Goal: Task Accomplishment & Management: Use online tool/utility

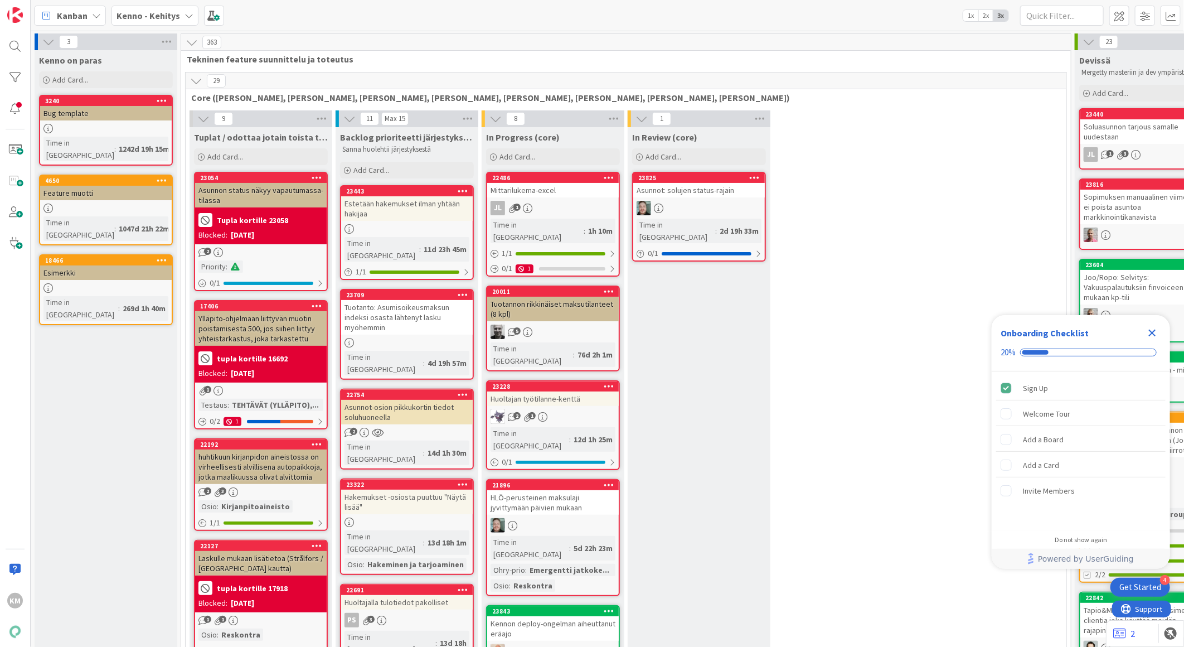
click at [134, 16] on b "Kenno - Kehitys" at bounding box center [149, 15] width 64 height 11
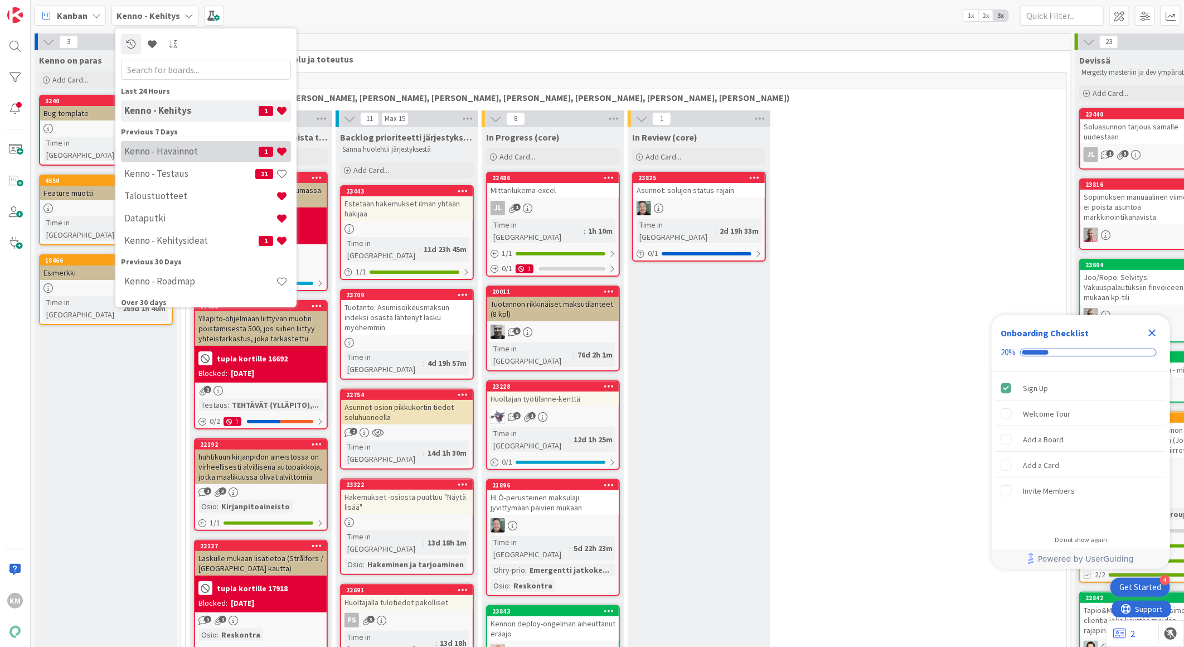
click at [148, 151] on h4 "Kenno - Havainnot" at bounding box center [191, 151] width 134 height 11
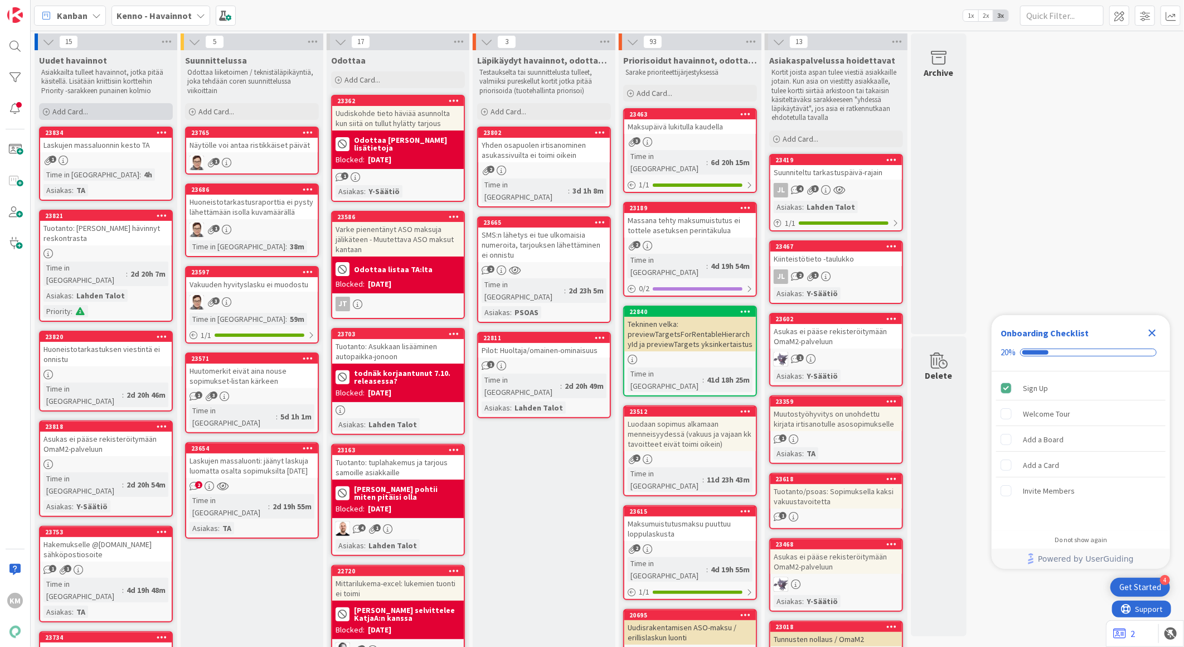
click at [69, 109] on span "Add Card..." at bounding box center [70, 112] width 36 height 10
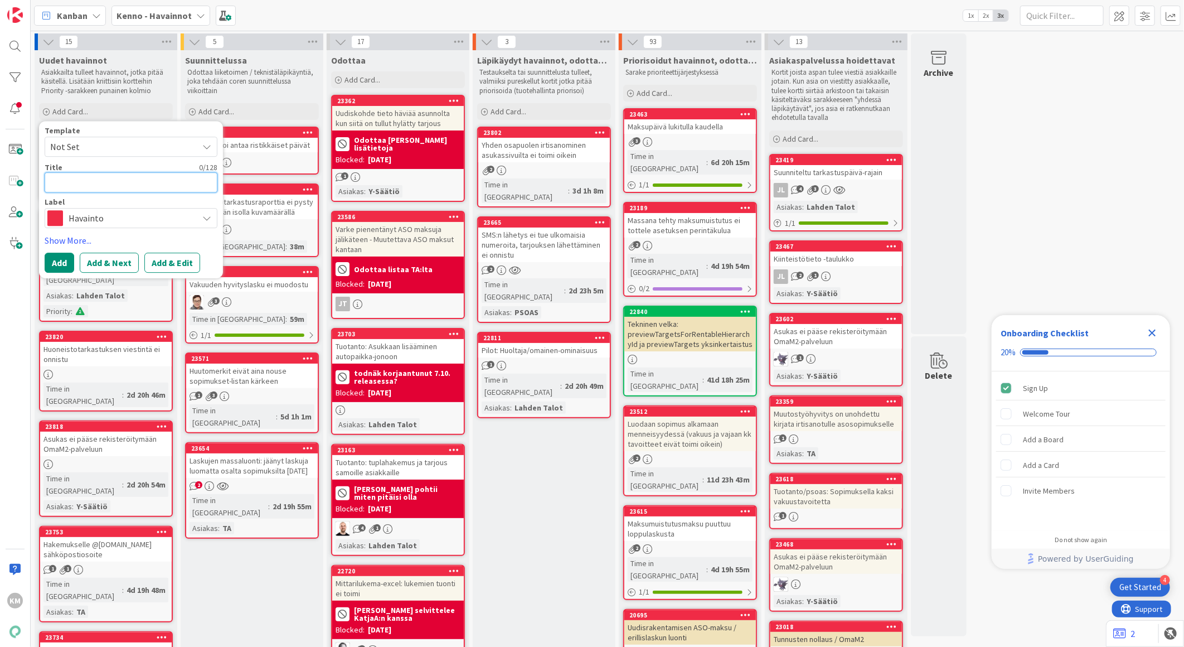
paste textarea "Maksukehotuksien rajaus ei toimi/sopimukselle ei tule viimeisimpään tapahtumaan…"
type textarea "x"
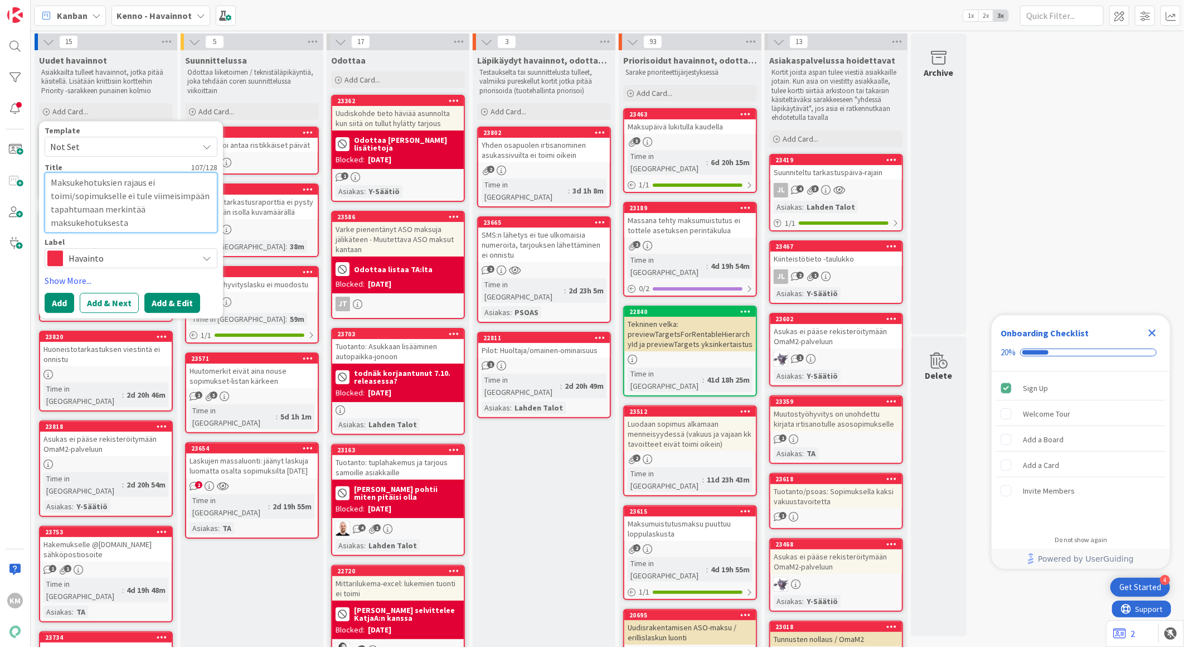
type textarea "Maksukehotuksien rajaus ei toimi/sopimukselle ei tule viimeisimpään tapahtumaan…"
click at [163, 299] on button "Add & Edit" at bounding box center [172, 303] width 56 height 20
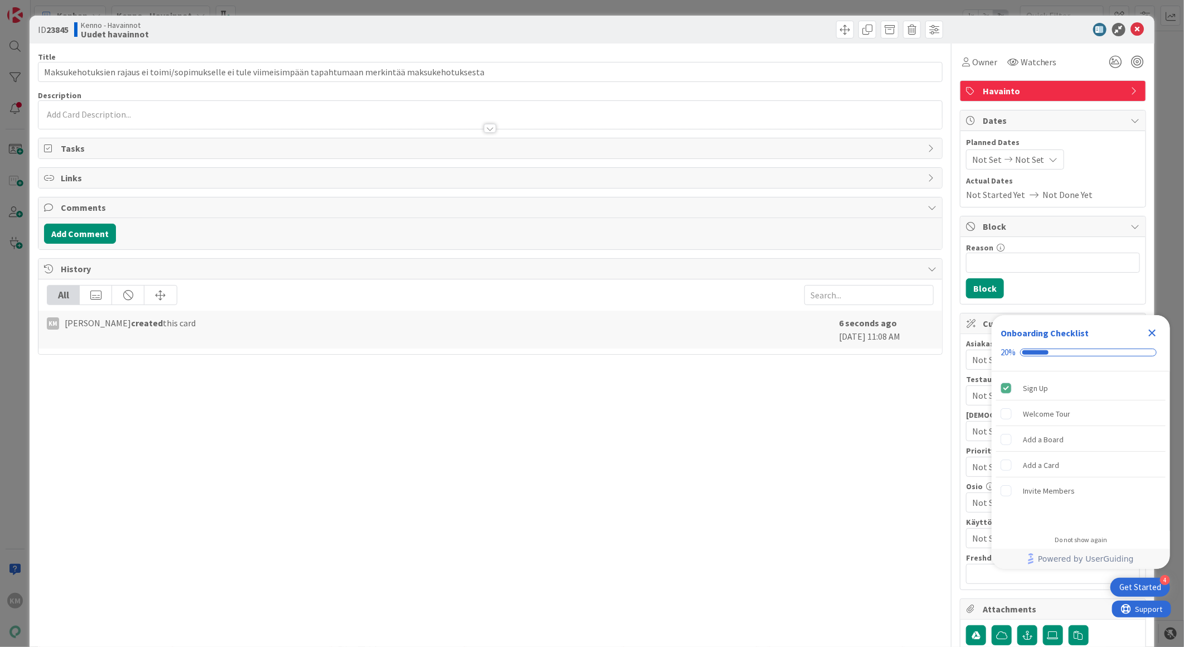
click at [102, 120] on div at bounding box center [490, 123] width 904 height 12
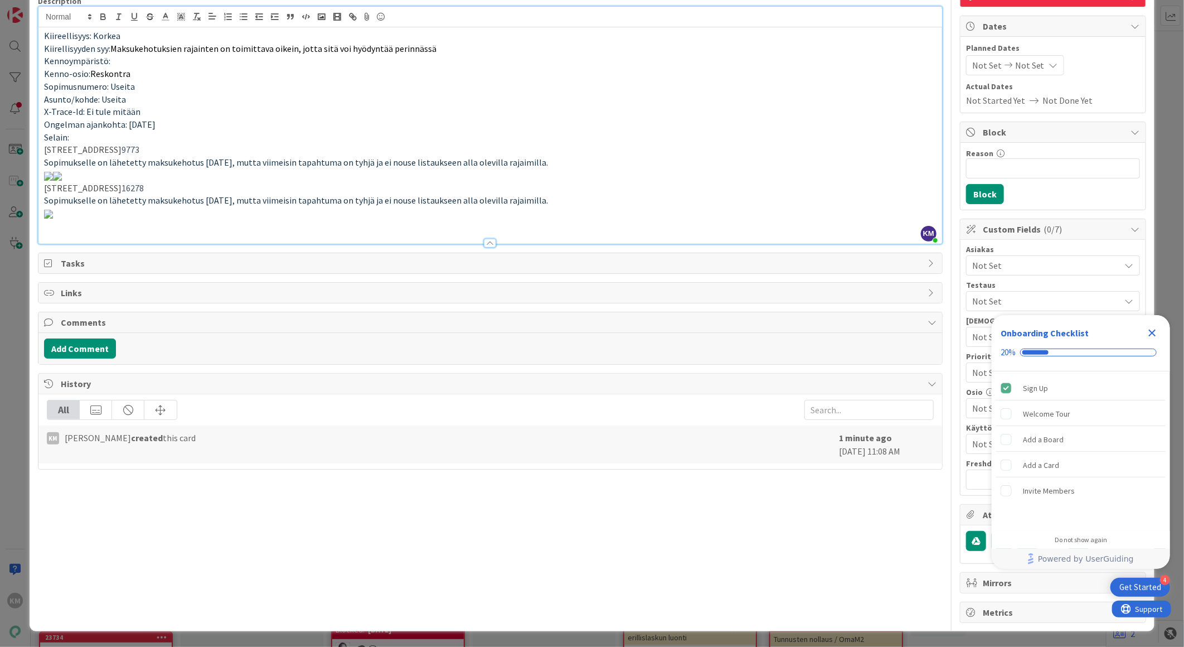
scroll to position [668, 0]
click at [344, 244] on div "Kiireellisyys: Korkea Kiirellisyyden syy: Maksukehotuksien rajainten on toimitt…" at bounding box center [490, 135] width 904 height 216
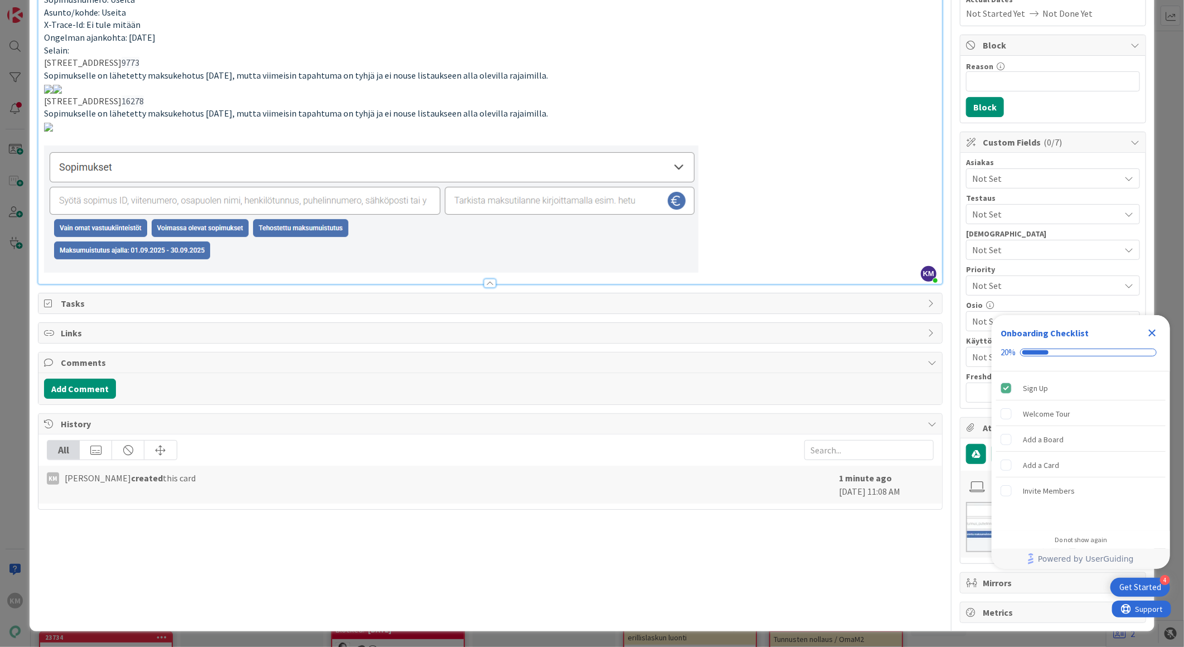
scroll to position [795, 0]
click at [95, 404] on div "Add Comment" at bounding box center [490, 388] width 904 height 31
click at [95, 399] on button "Add Comment" at bounding box center [80, 389] width 72 height 20
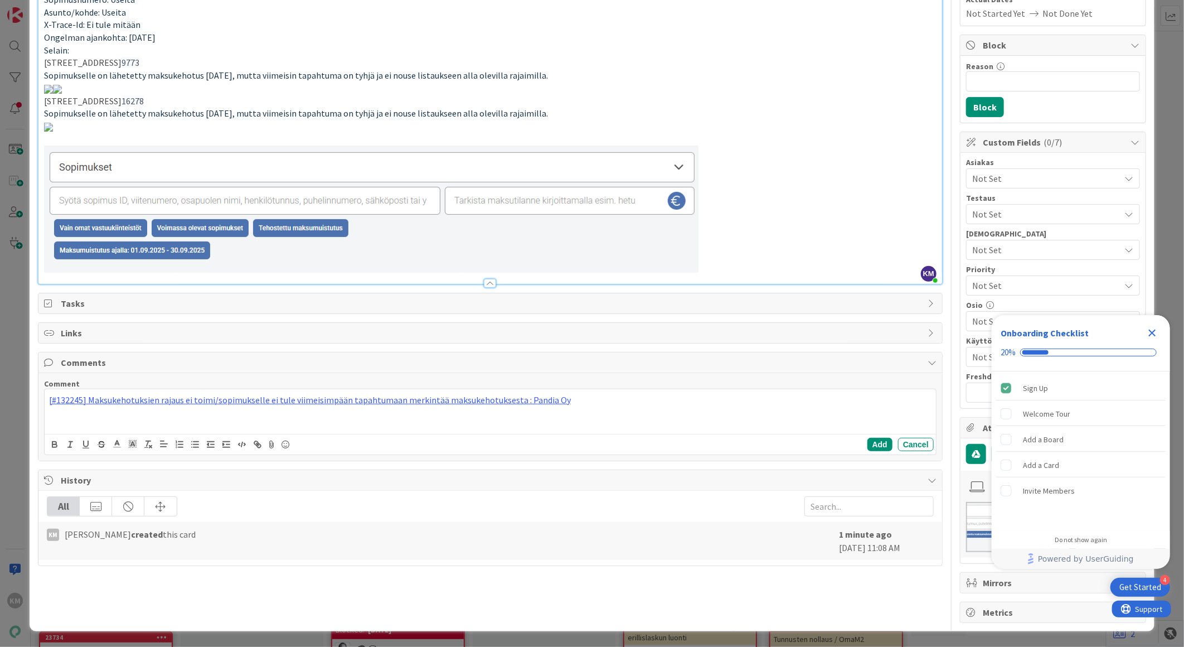
scroll to position [851, 0]
click at [868, 451] on button "Add" at bounding box center [880, 444] width 25 height 13
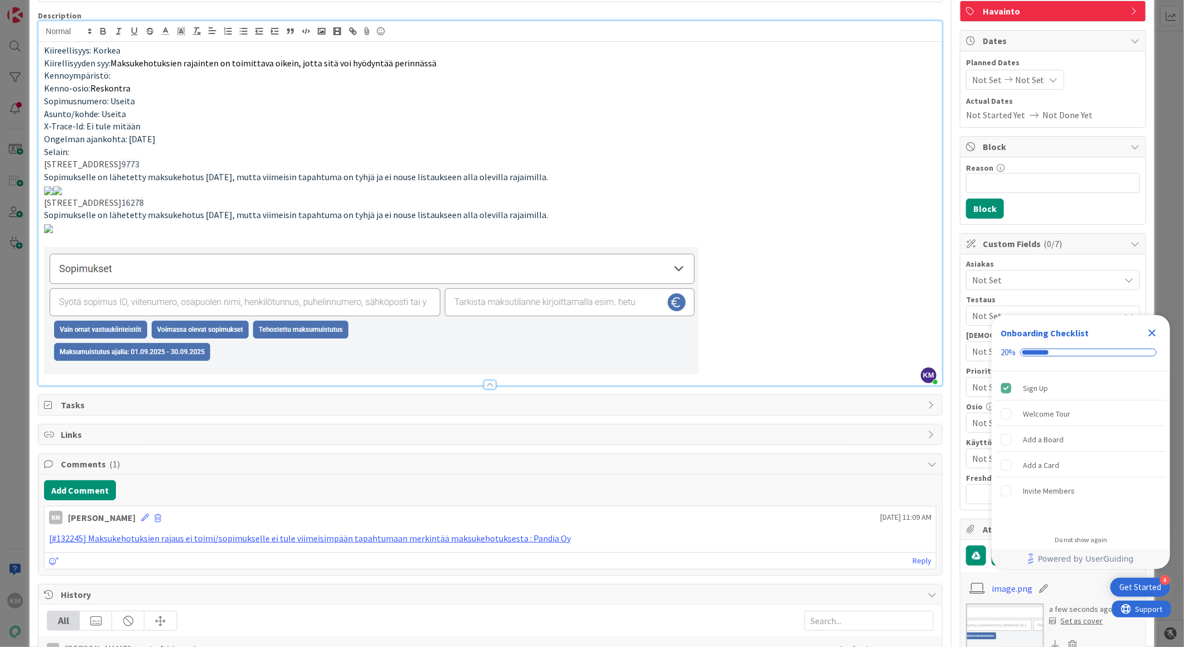
scroll to position [0, 0]
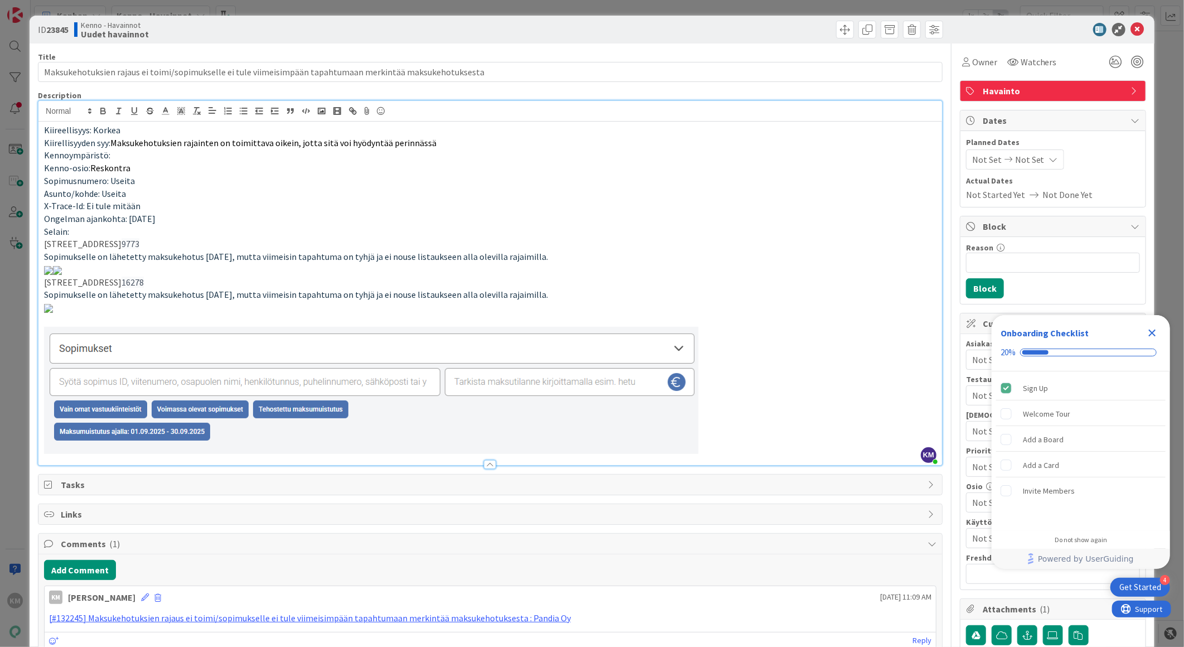
click at [1161, 328] on div "Close Checklist" at bounding box center [1153, 333] width 18 height 18
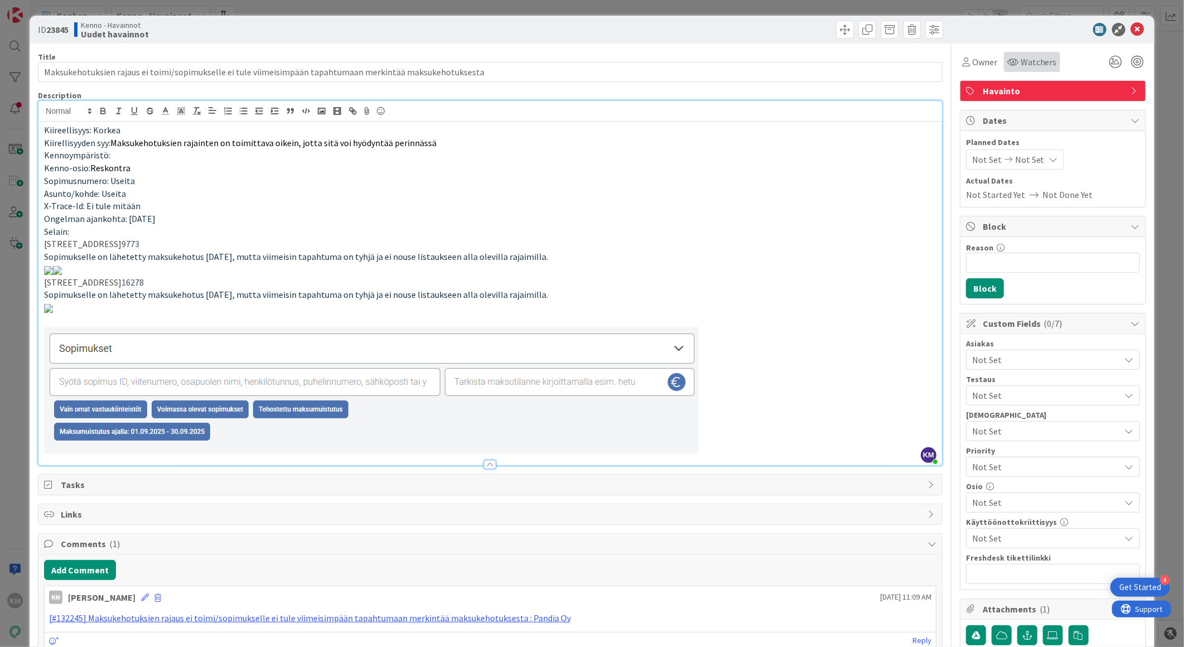
click at [1018, 55] on div "Watchers" at bounding box center [1032, 62] width 56 height 20
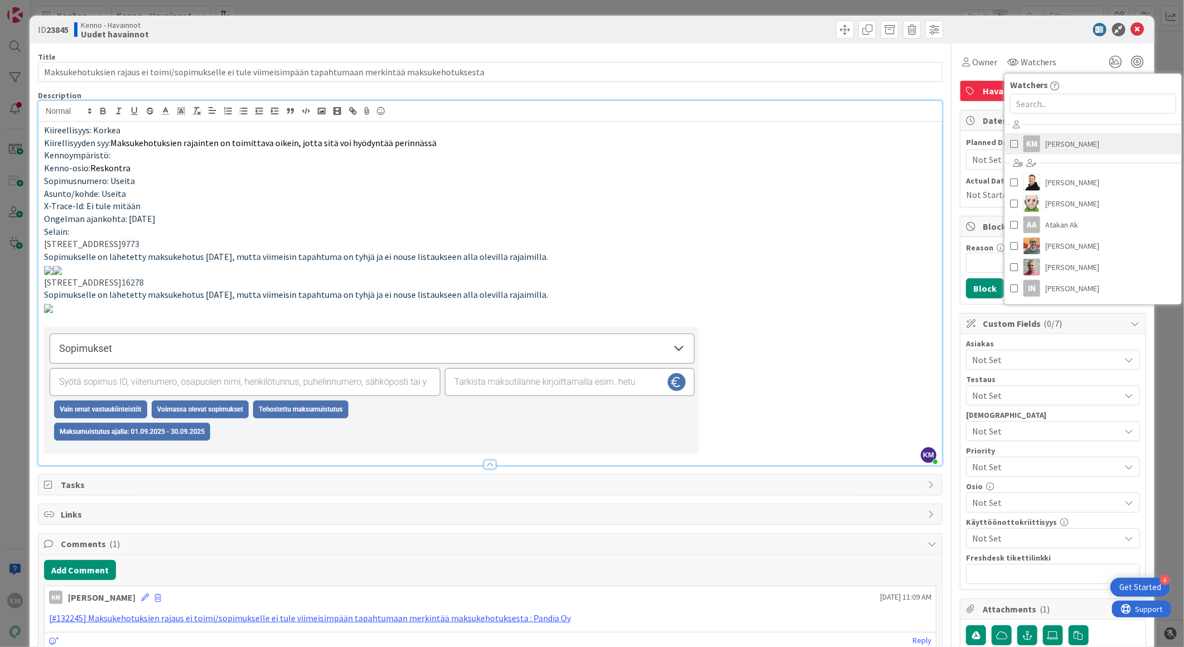
click at [1057, 146] on span "[PERSON_NAME]" at bounding box center [1073, 144] width 54 height 17
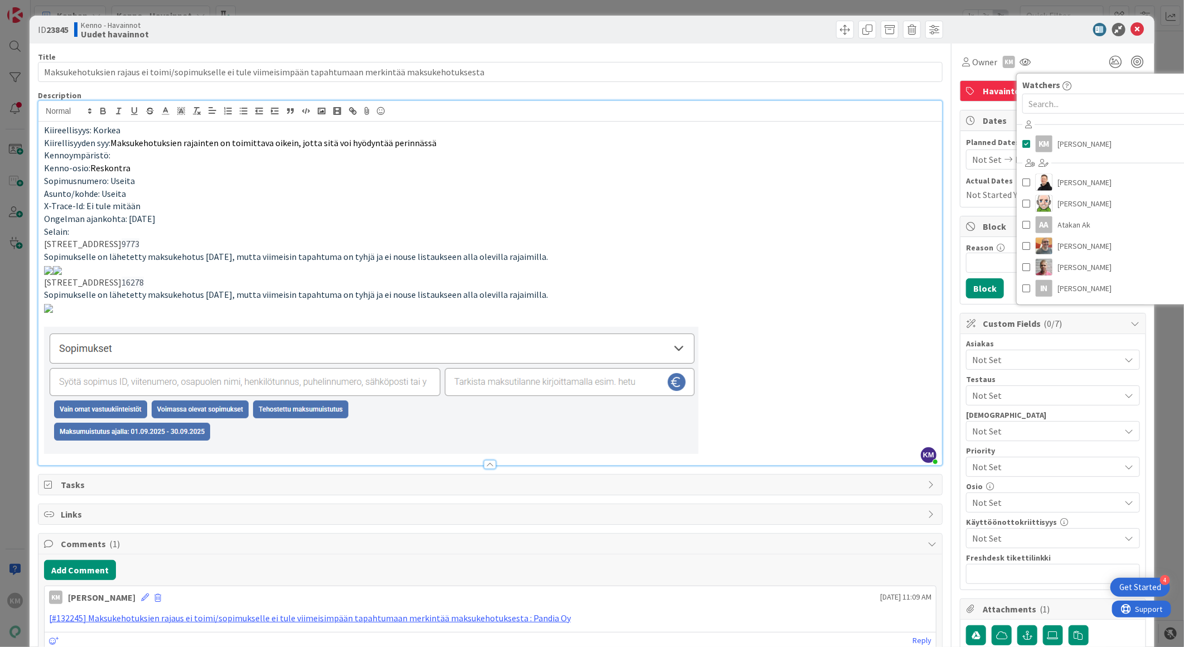
click at [813, 252] on p "Sopimukselle on lähetetty maksukehotus [DATE], mutta viimeisin tapahtuma on tyh…" at bounding box center [490, 256] width 893 height 13
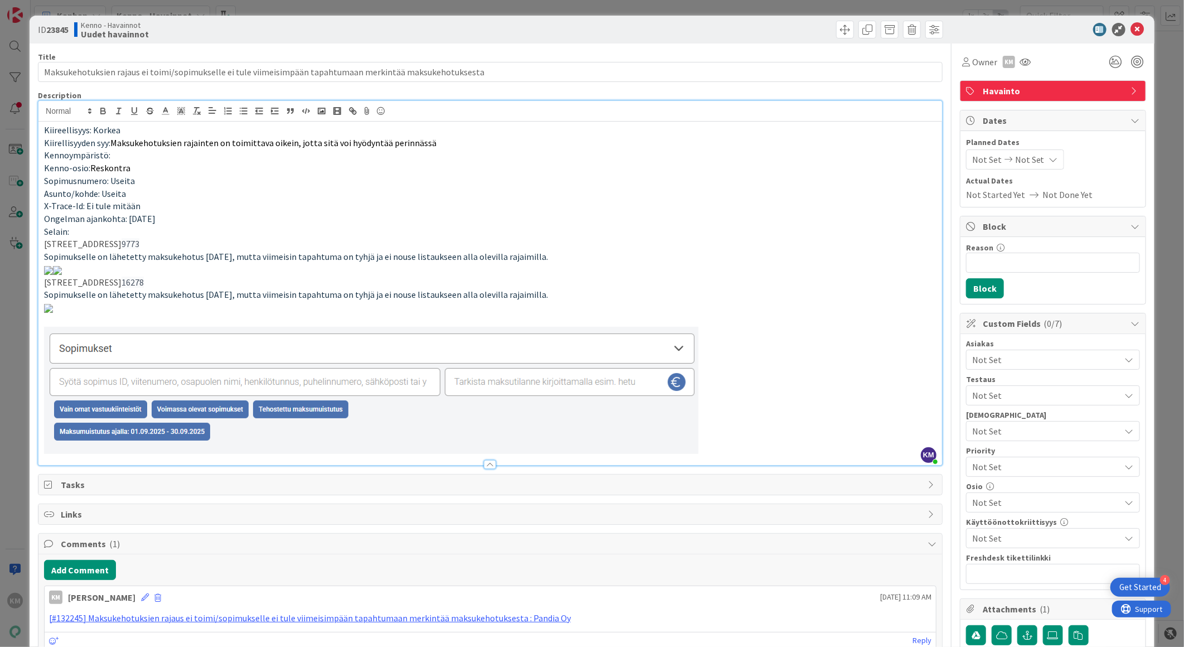
click at [1015, 360] on span "Not Set" at bounding box center [1047, 359] width 148 height 13
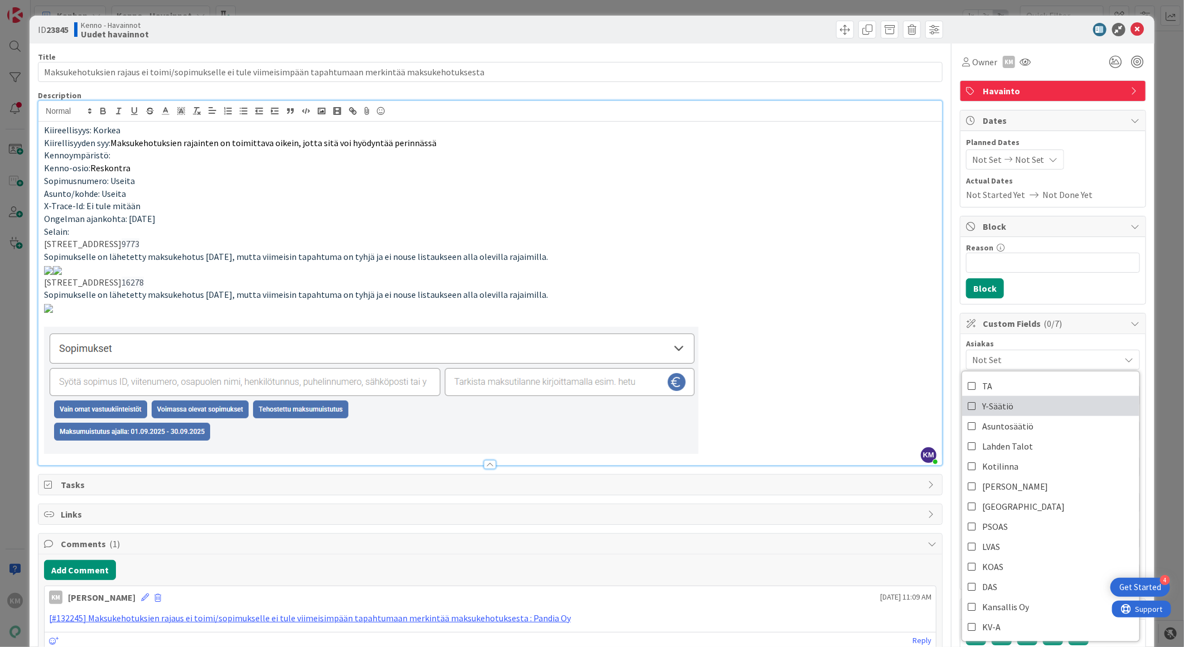
click at [1005, 402] on link "Y-Säätiö" at bounding box center [1051, 406] width 177 height 20
click at [813, 276] on p at bounding box center [490, 269] width 893 height 13
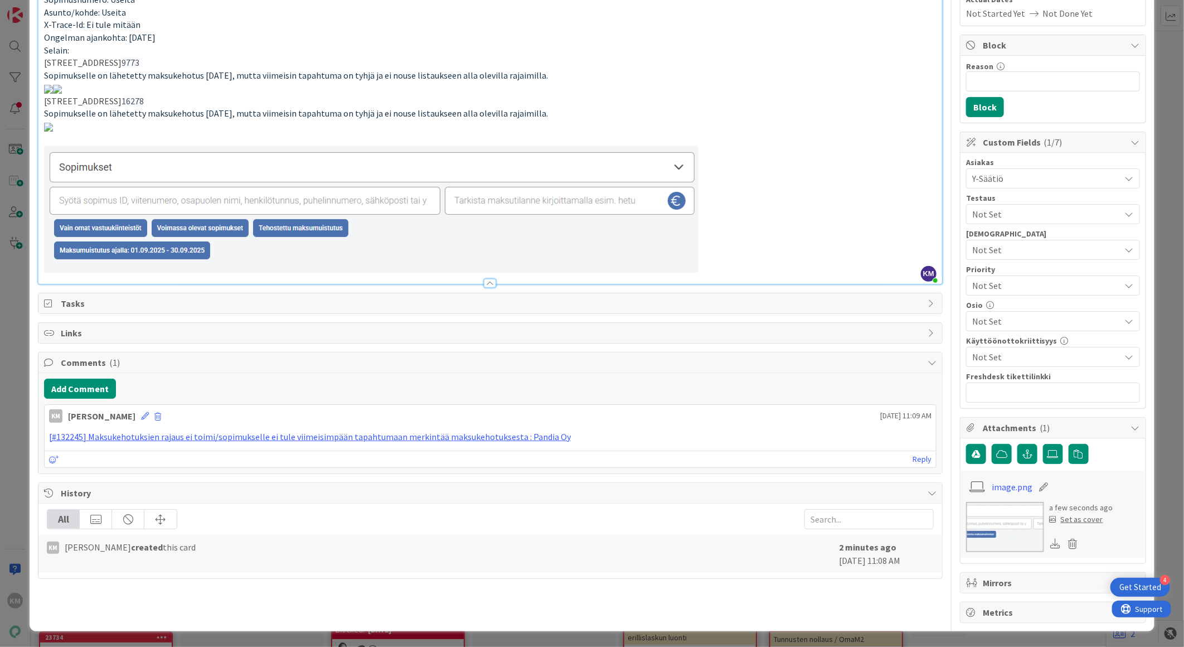
scroll to position [248, 0]
paste input "[URL][DOMAIN_NAME]"
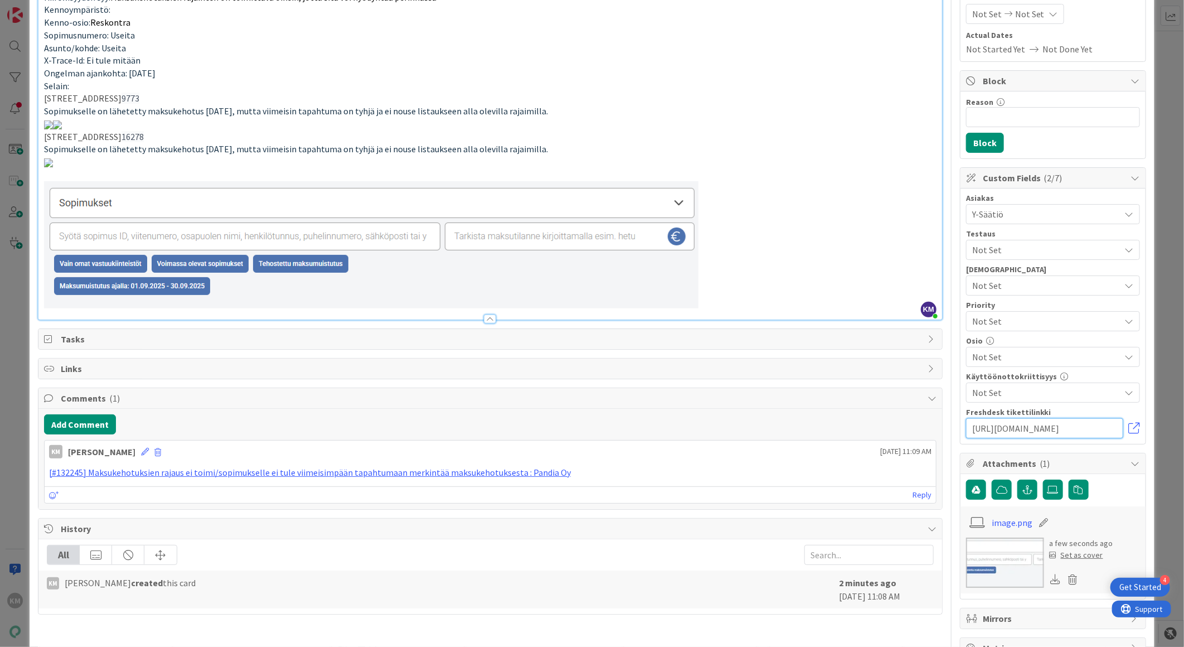
scroll to position [0, 0]
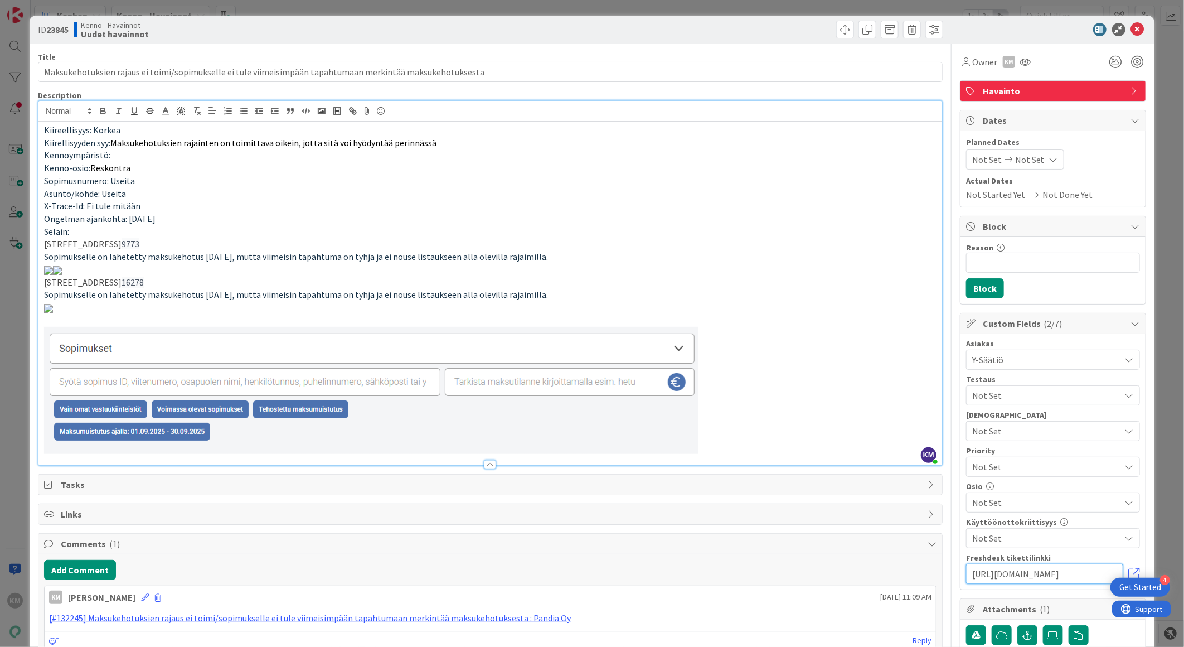
type input "[URL][DOMAIN_NAME]"
click at [61, 24] on b "23845" at bounding box center [57, 29] width 22 height 11
copy b "23845"
click at [1132, 23] on icon at bounding box center [1138, 29] width 13 height 13
